Goal: Information Seeking & Learning: Learn about a topic

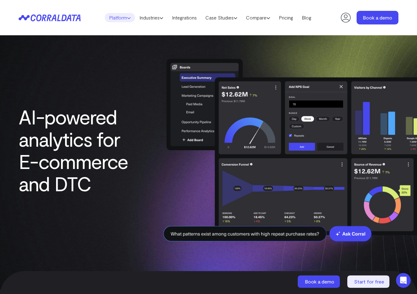
click at [127, 17] on icon at bounding box center [129, 18] width 4 height 4
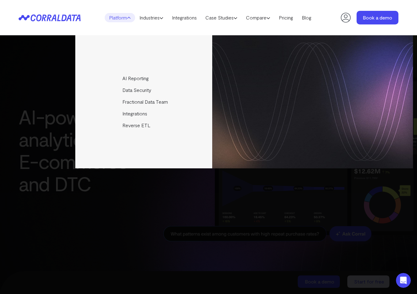
click at [127, 17] on icon at bounding box center [129, 18] width 4 height 4
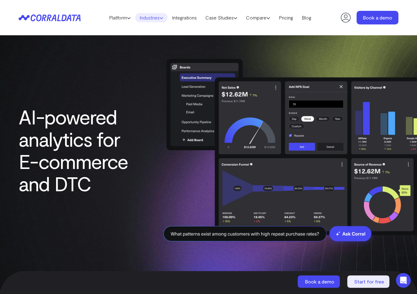
click at [152, 18] on link "Industries" at bounding box center [151, 17] width 33 height 9
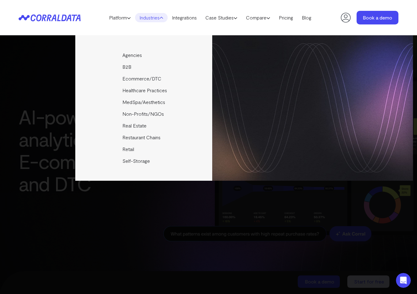
click at [152, 18] on link "Industries" at bounding box center [151, 17] width 33 height 9
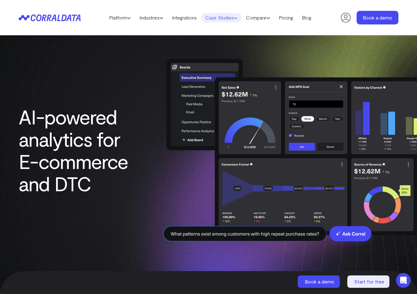
click at [215, 16] on link "Case Studies" at bounding box center [221, 17] width 41 height 9
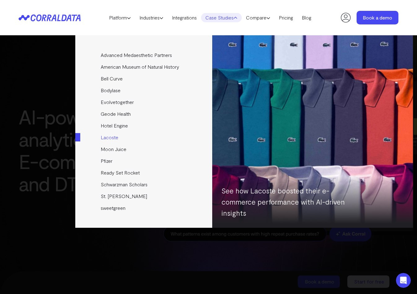
click at [108, 137] on link "Lacoste" at bounding box center [144, 138] width 138 height 12
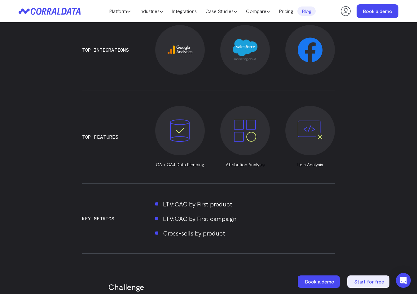
scroll to position [511, 0]
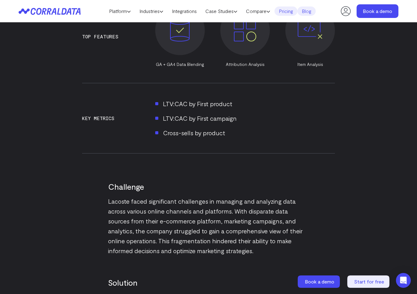
click at [283, 11] on link "Pricing" at bounding box center [286, 11] width 23 height 9
